Goal: Find specific page/section: Find specific page/section

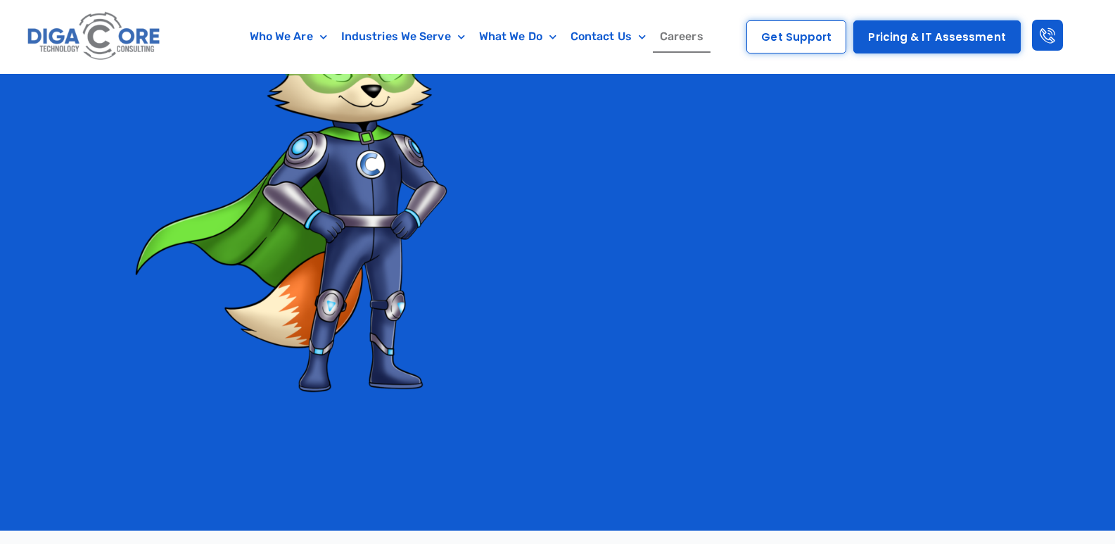
scroll to position [2615, 0]
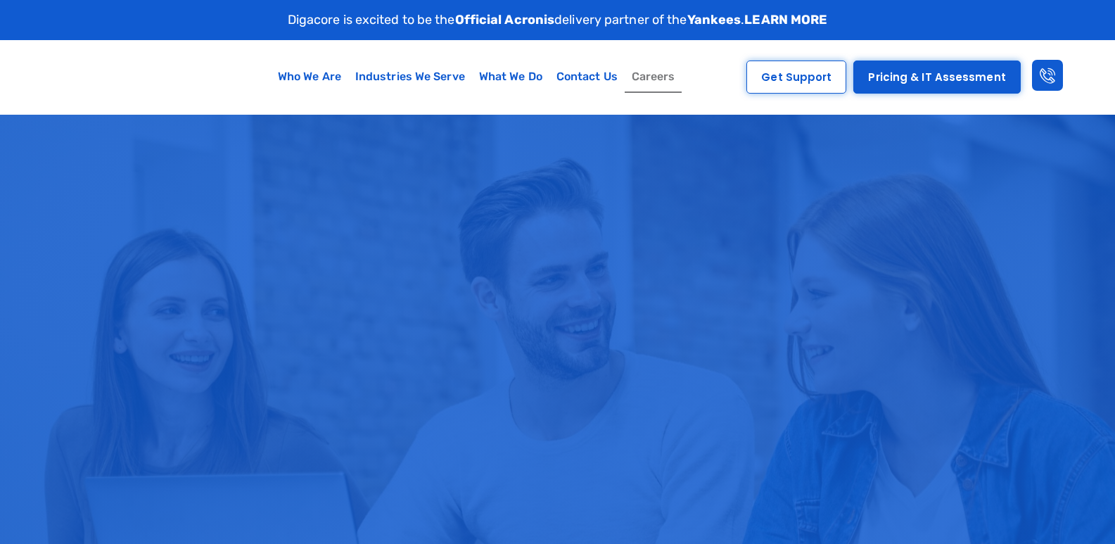
scroll to position [2615, 0]
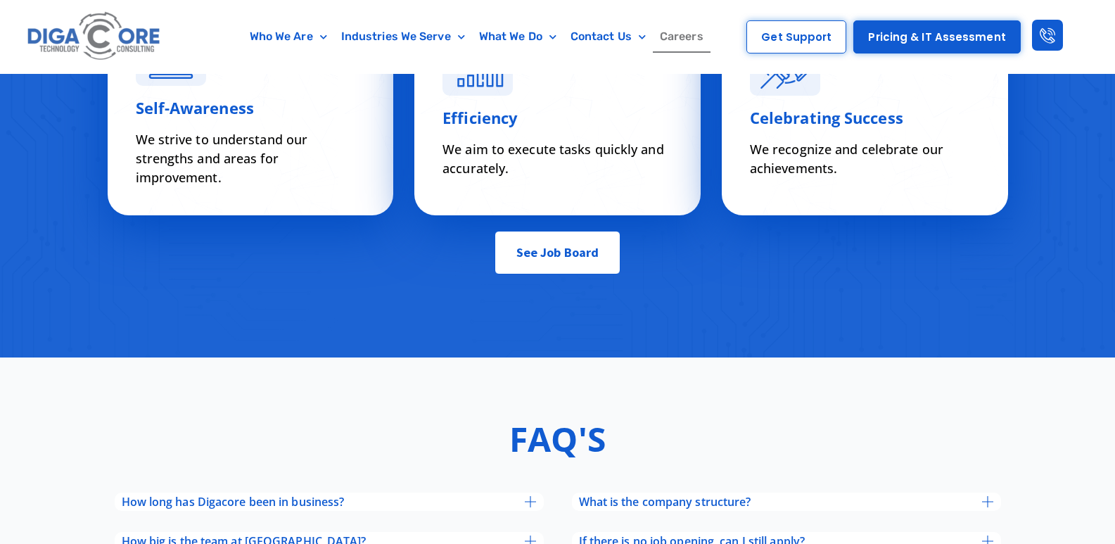
click at [582, 253] on link "See Job Board" at bounding box center [558, 253] width 126 height 44
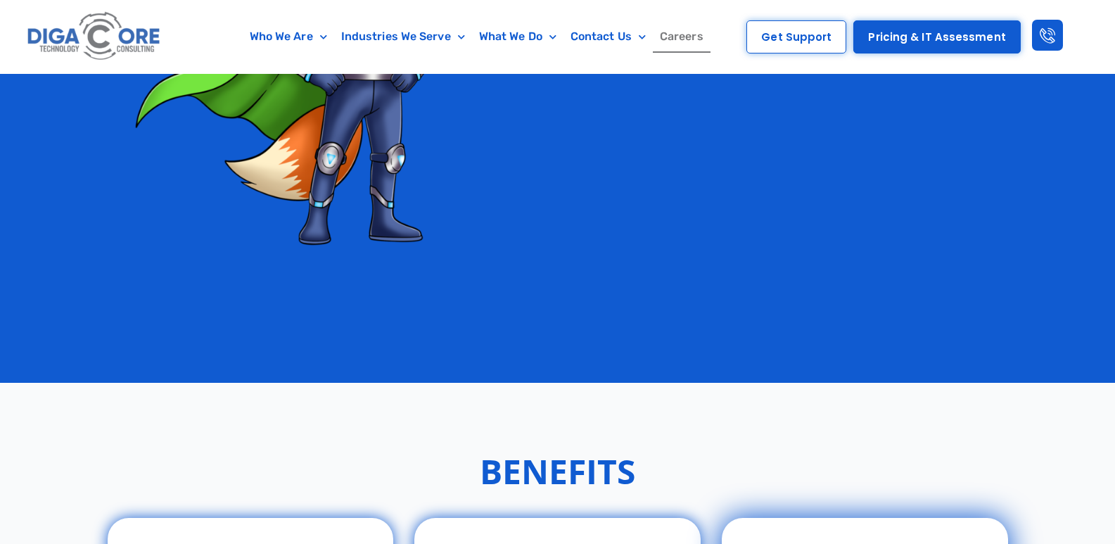
scroll to position [2677, 0]
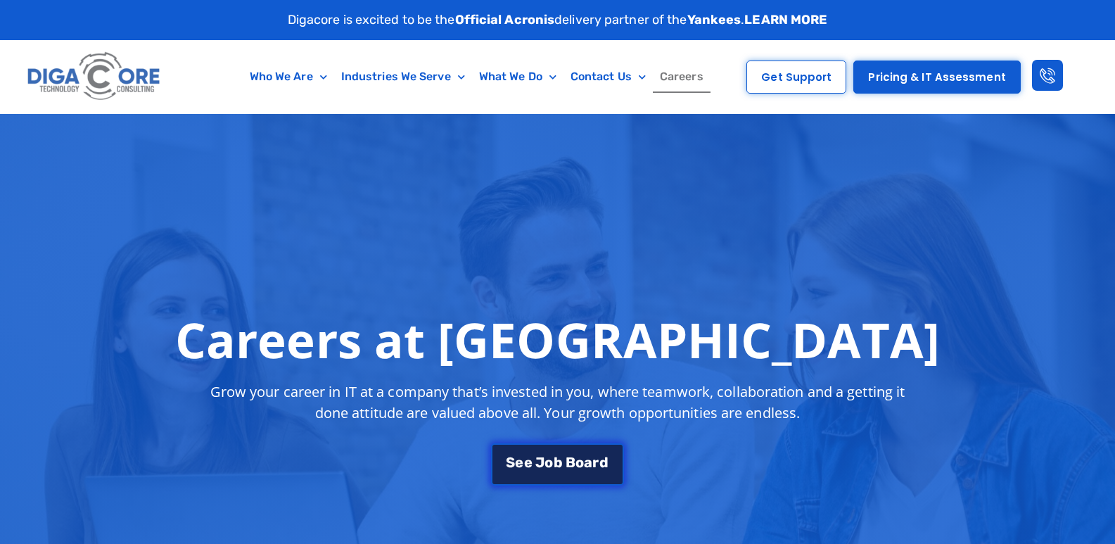
click at [582, 473] on link "S e e J o b B o a r d" at bounding box center [557, 464] width 132 height 42
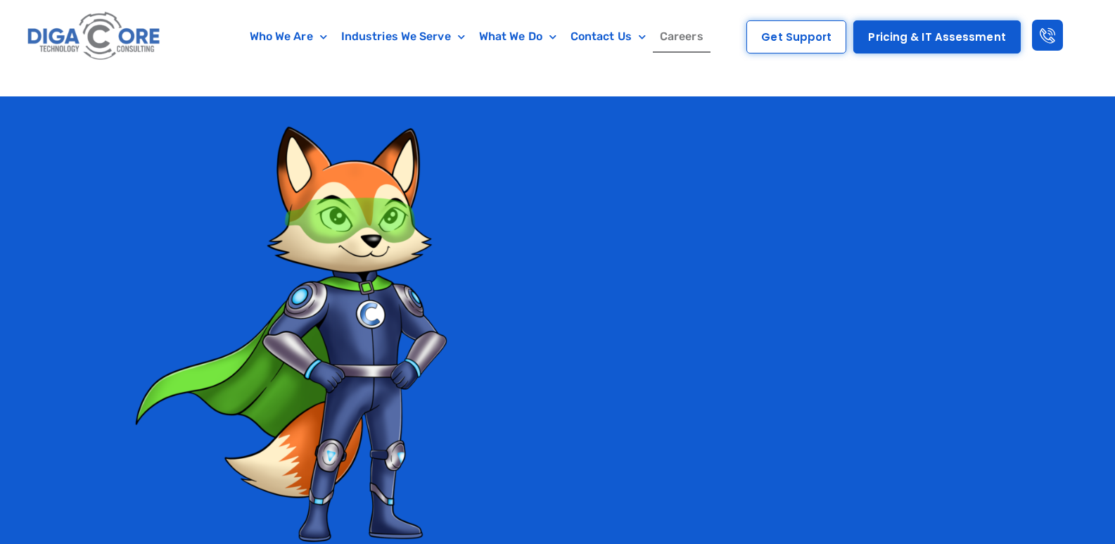
scroll to position [2536, 0]
